Goal: Check status: Check status

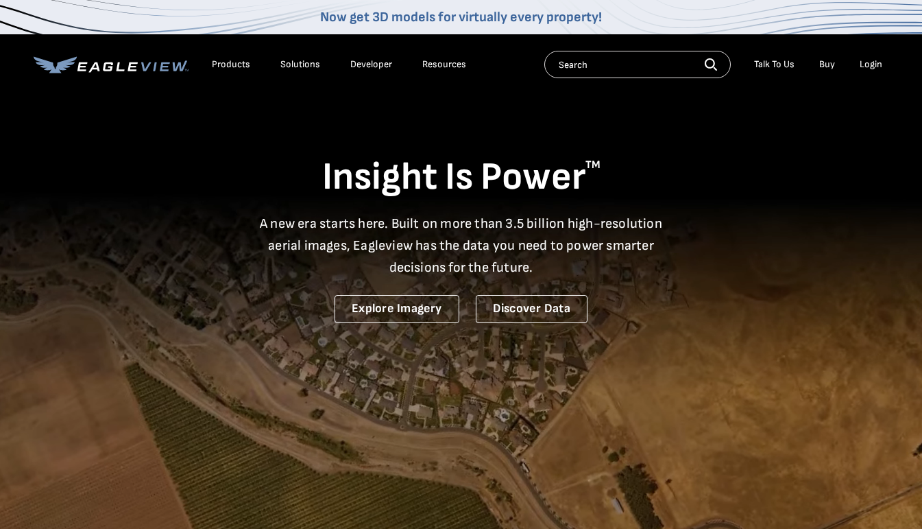
click at [872, 69] on div "Login" at bounding box center [871, 64] width 23 height 12
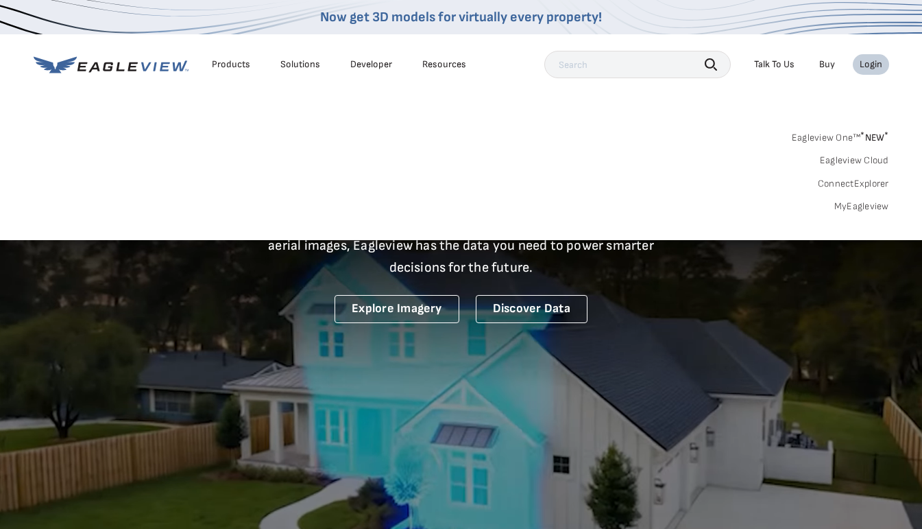
click at [853, 199] on div "Eagleview One™ * NEW * Eagleview Cloud ConnectExplorer MyEagleview" at bounding box center [462, 170] width 856 height 85
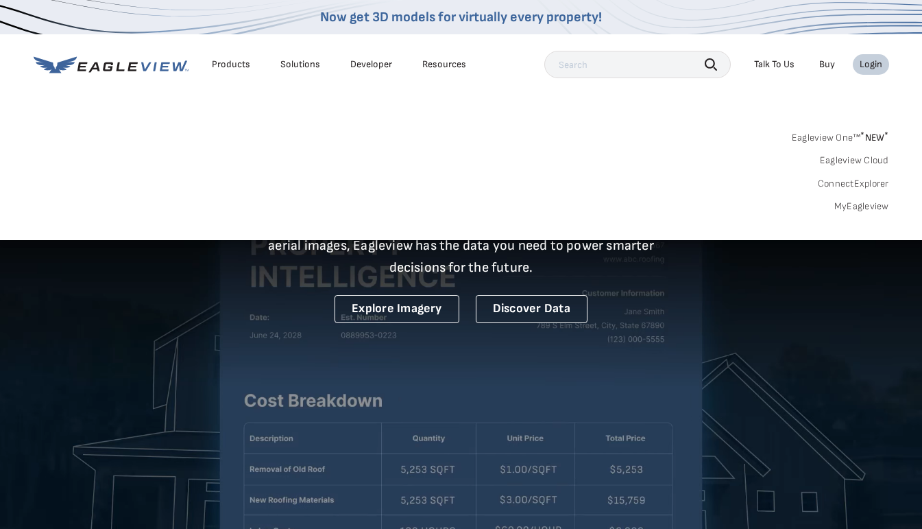
click at [850, 203] on link "MyEagleview" at bounding box center [862, 206] width 55 height 12
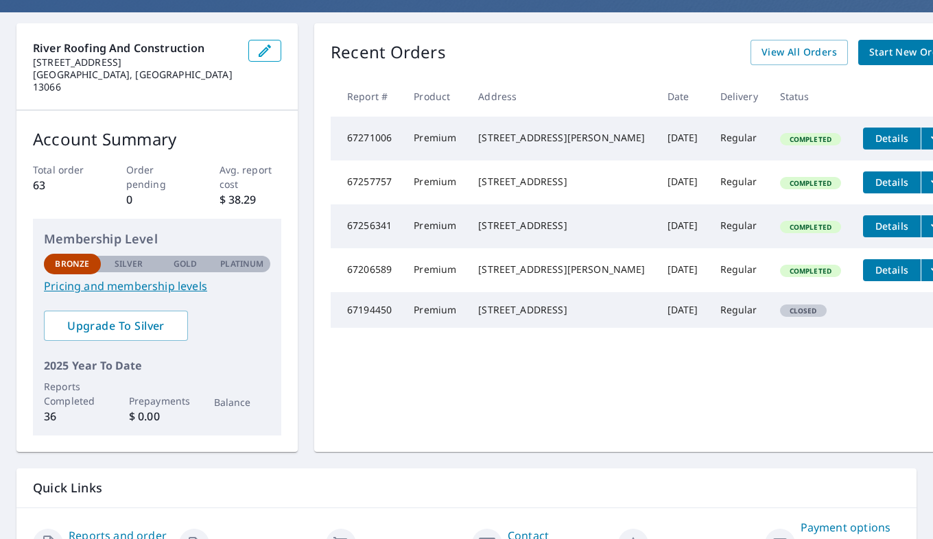
scroll to position [147, 0]
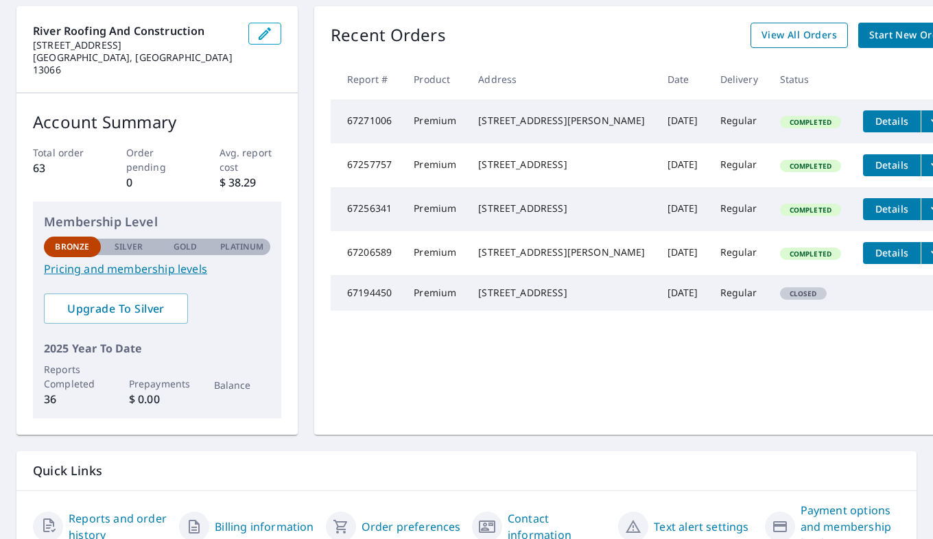
click at [750, 43] on link "View All Orders" at bounding box center [798, 35] width 97 height 25
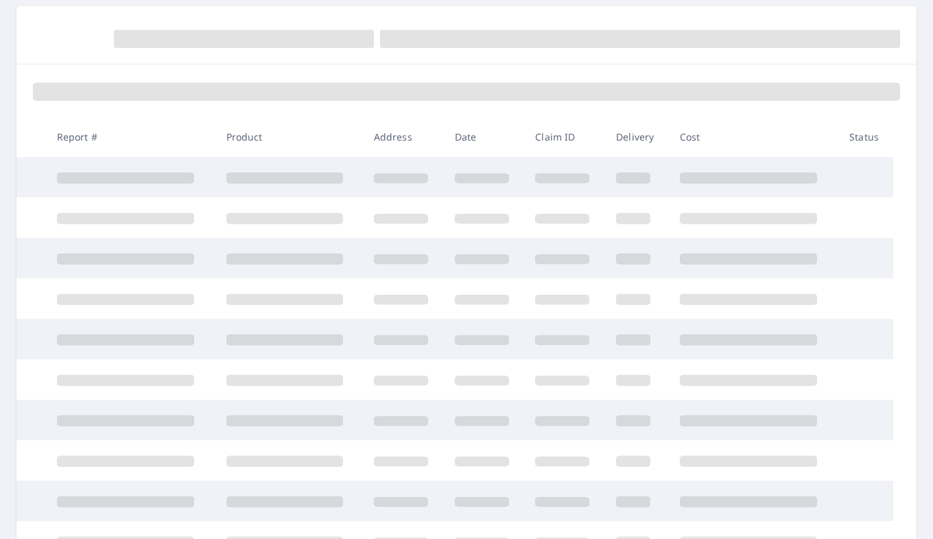
scroll to position [132, 0]
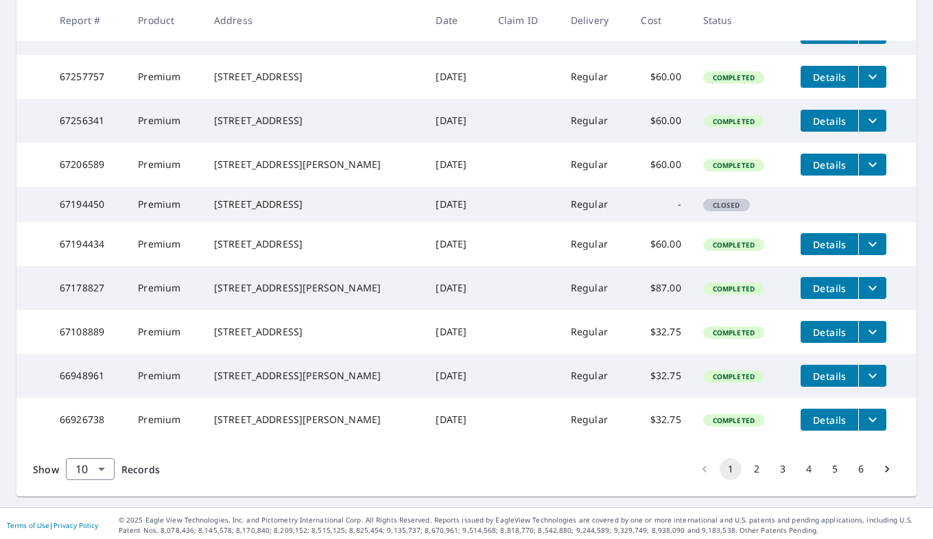
scroll to position [359, 0]
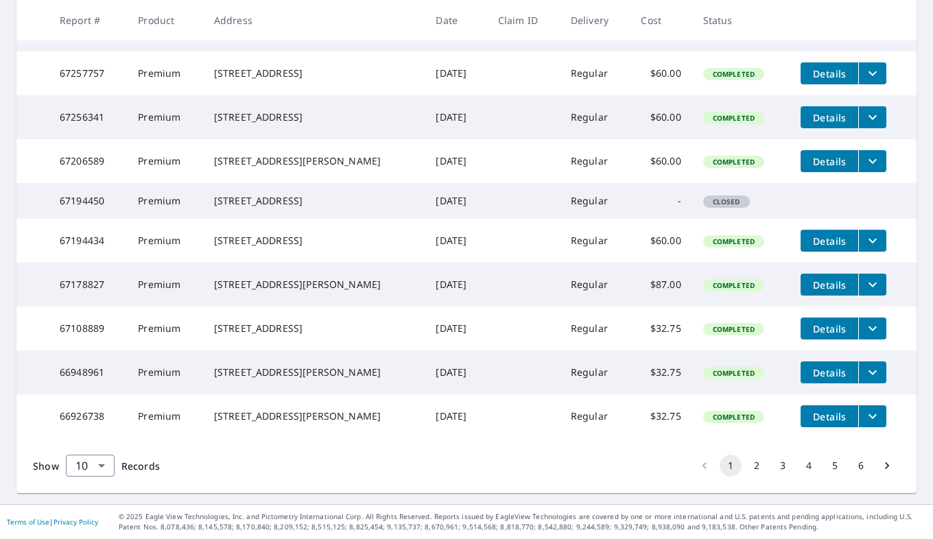
click at [746, 465] on button "2" at bounding box center [756, 466] width 22 height 22
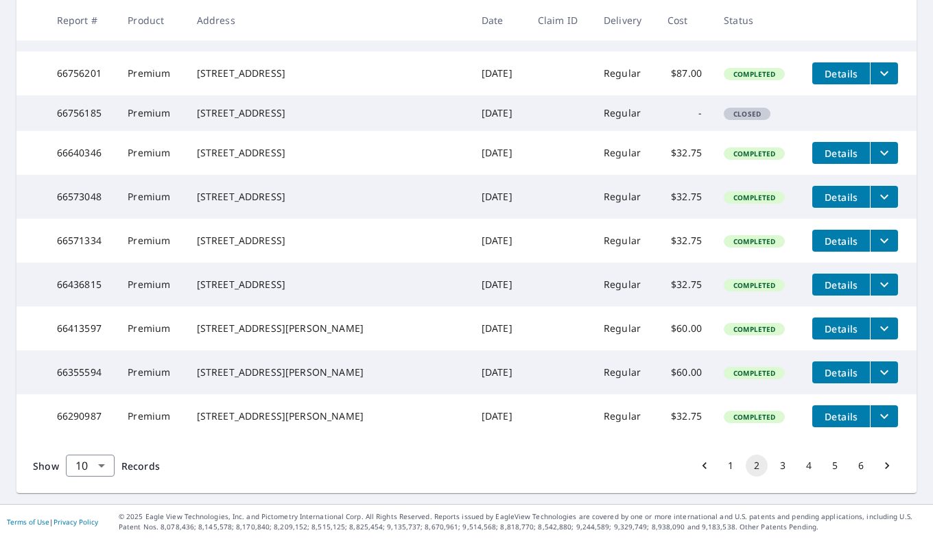
scroll to position [300, 0]
click at [820, 379] on span "Details" at bounding box center [840, 372] width 41 height 13
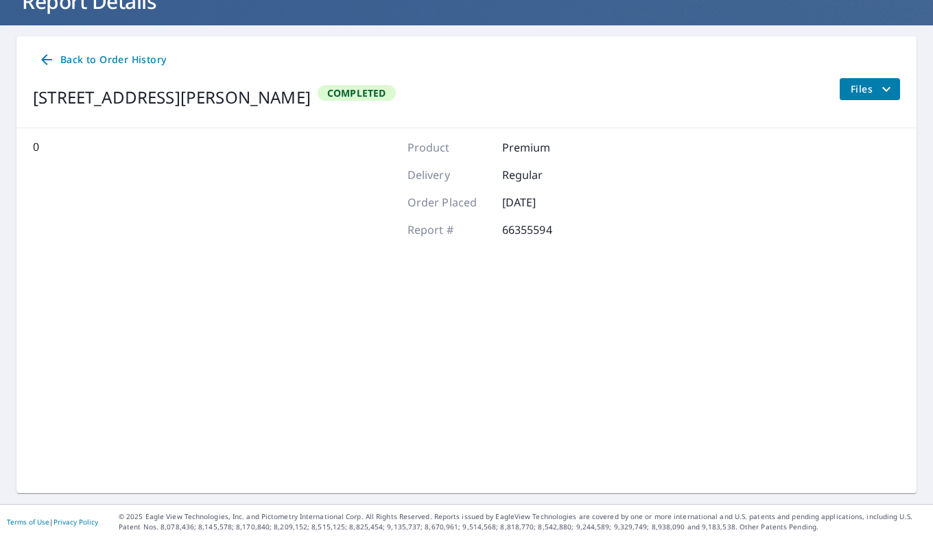
scroll to position [101, 0]
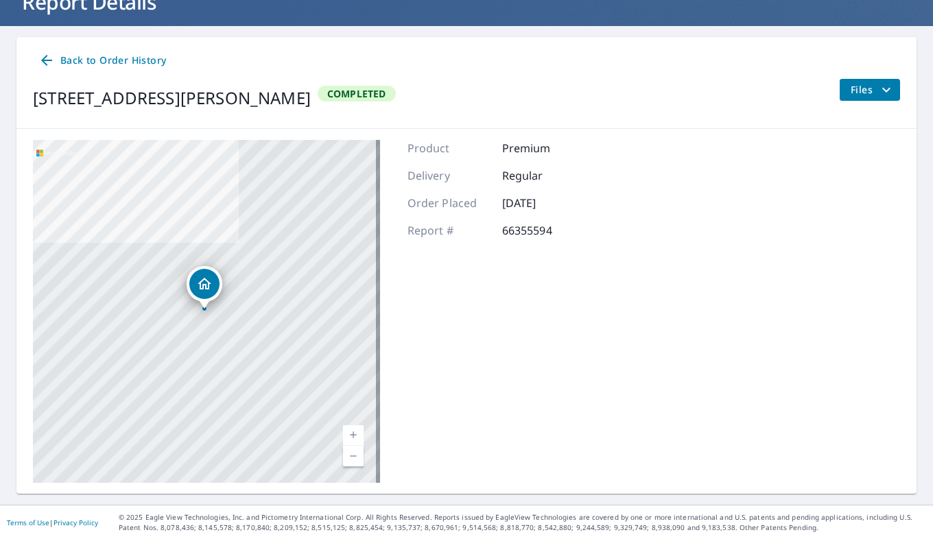
click at [49, 63] on icon at bounding box center [46, 60] width 16 height 16
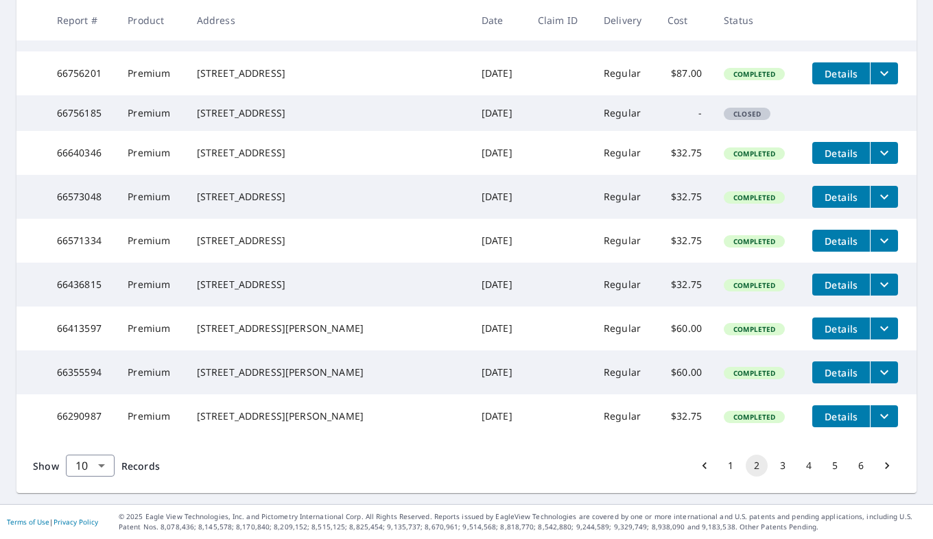
scroll to position [359, 0]
click at [869, 370] on button "filesDropdownBtn-66355594" at bounding box center [883, 372] width 28 height 22
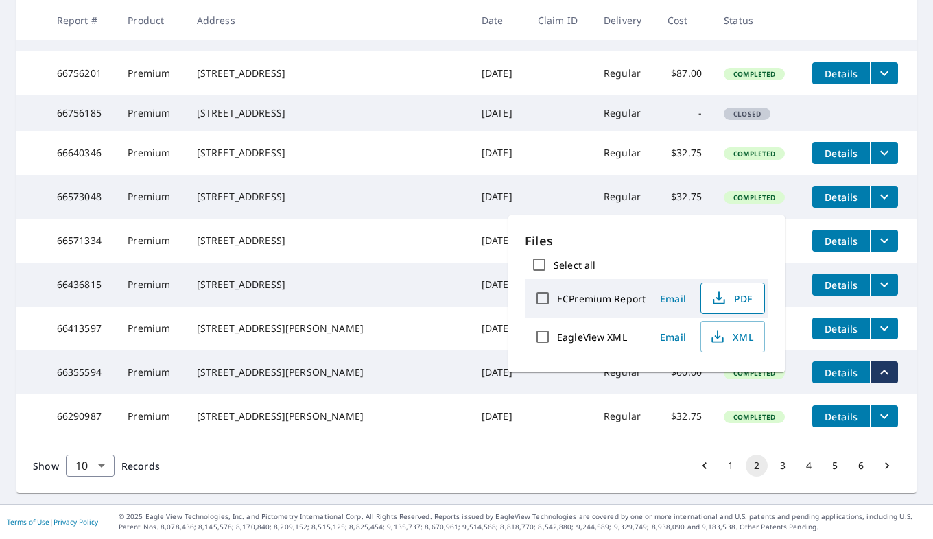
click at [736, 293] on span "PDF" at bounding box center [731, 298] width 44 height 16
